Goal: Information Seeking & Learning: Learn about a topic

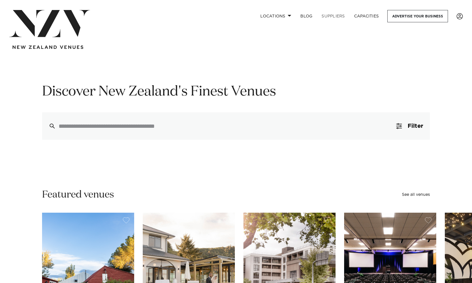
click at [333, 17] on link "SUPPLIERS" at bounding box center [333, 16] width 32 height 12
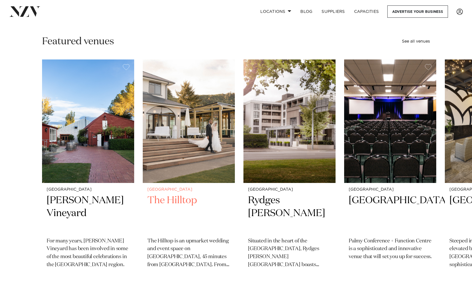
scroll to position [228, 0]
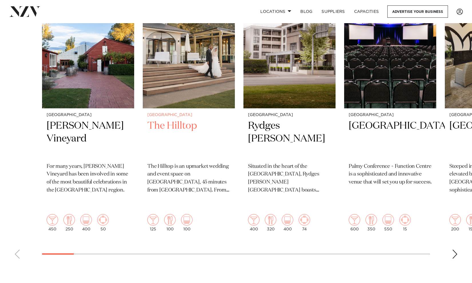
click at [176, 76] on img "2 / 47" at bounding box center [189, 47] width 92 height 124
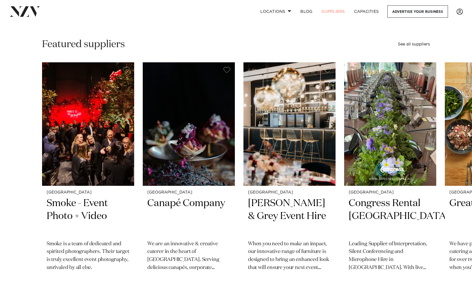
scroll to position [180, 0]
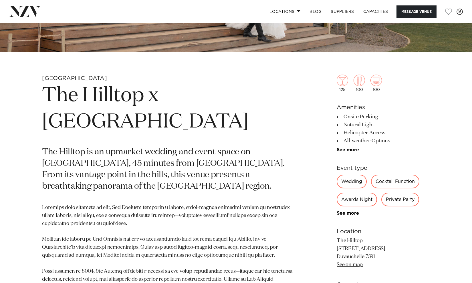
scroll to position [214, 0]
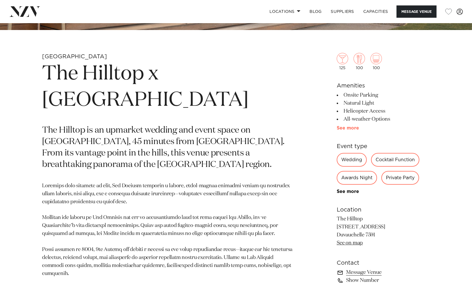
click at [350, 129] on link "See more" at bounding box center [359, 128] width 45 height 5
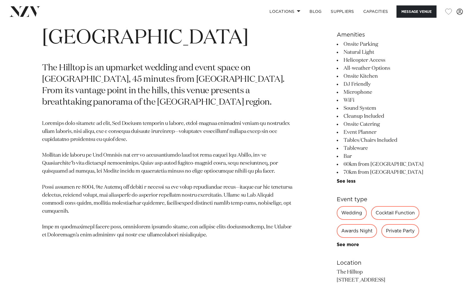
scroll to position [280, 0]
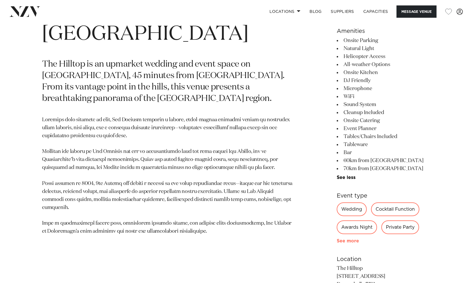
click at [355, 243] on link "See more" at bounding box center [359, 241] width 45 height 5
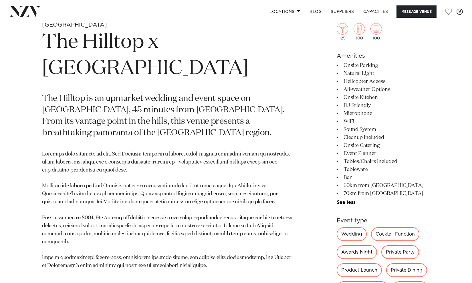
scroll to position [222, 0]
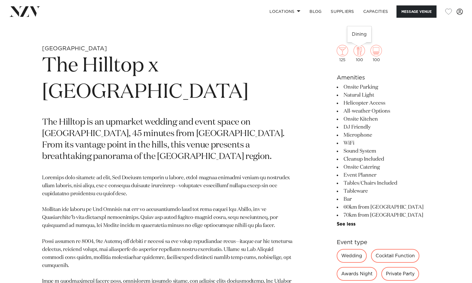
click at [360, 53] on img at bounding box center [358, 50] width 11 height 11
click at [341, 52] on img at bounding box center [342, 50] width 11 height 11
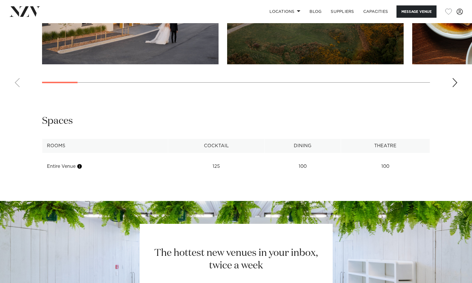
scroll to position [786, 0]
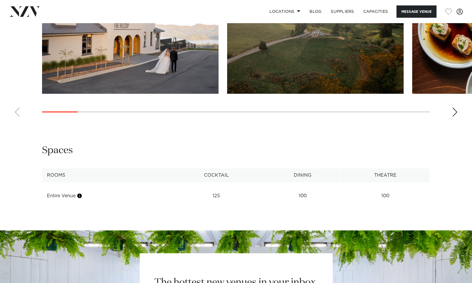
click at [447, 111] on swiper-container at bounding box center [236, 42] width 472 height 157
click at [226, 191] on td "125" at bounding box center [216, 196] width 96 height 14
click at [220, 195] on td "125" at bounding box center [216, 196] width 96 height 14
click at [282, 189] on td "100" at bounding box center [302, 196] width 76 height 14
click at [305, 189] on td "100" at bounding box center [302, 196] width 76 height 14
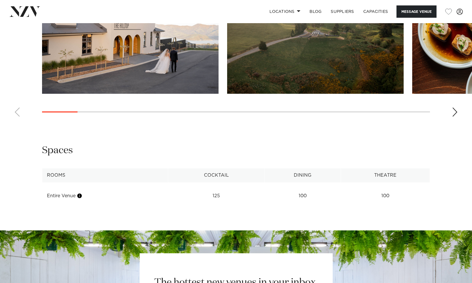
click at [307, 195] on td "100" at bounding box center [302, 196] width 76 height 14
click at [228, 175] on th "Cocktail" at bounding box center [216, 175] width 96 height 14
click at [46, 174] on th "Rooms" at bounding box center [105, 175] width 126 height 14
click at [304, 172] on th "Dining" at bounding box center [302, 175] width 76 height 14
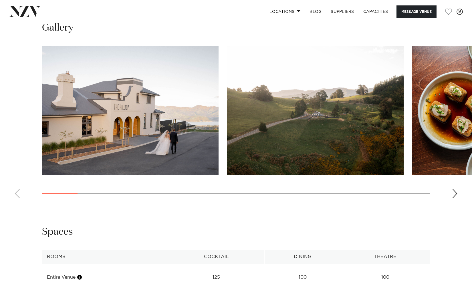
scroll to position [638, 0]
